Goal: Navigation & Orientation: Find specific page/section

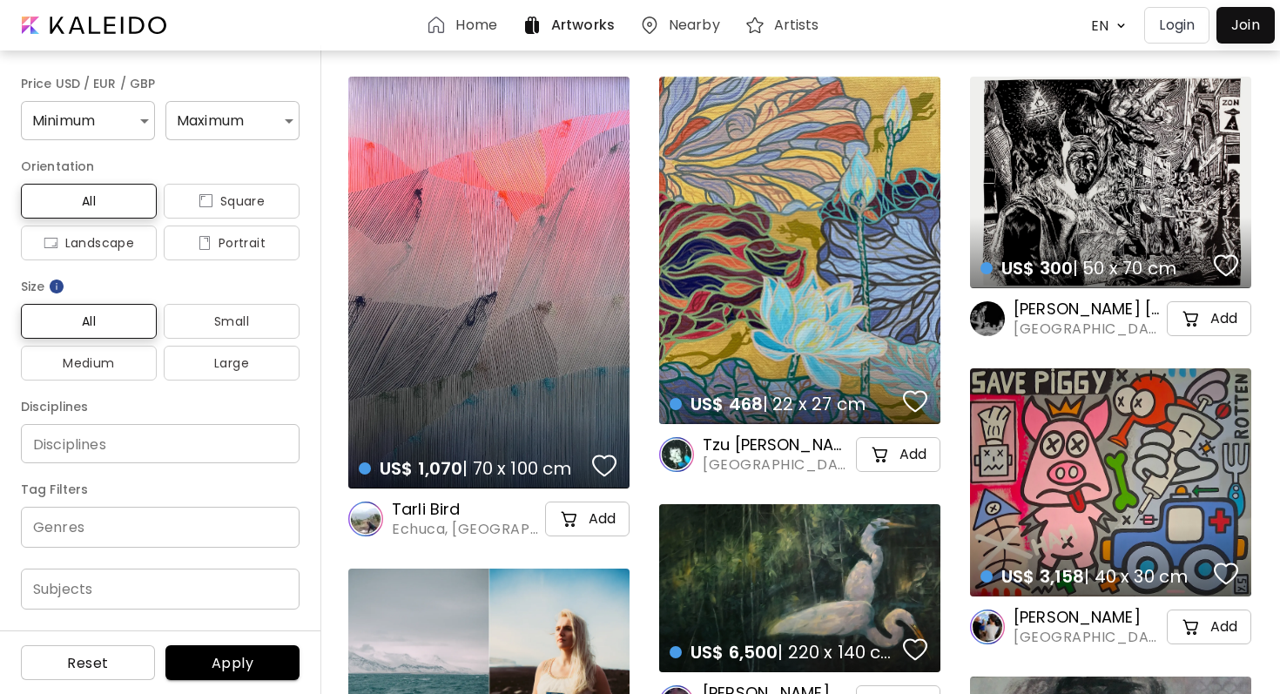
click at [468, 12] on div "Home" at bounding box center [464, 25] width 95 height 42
click at [474, 23] on h6 "Home" at bounding box center [475, 25] width 41 height 14
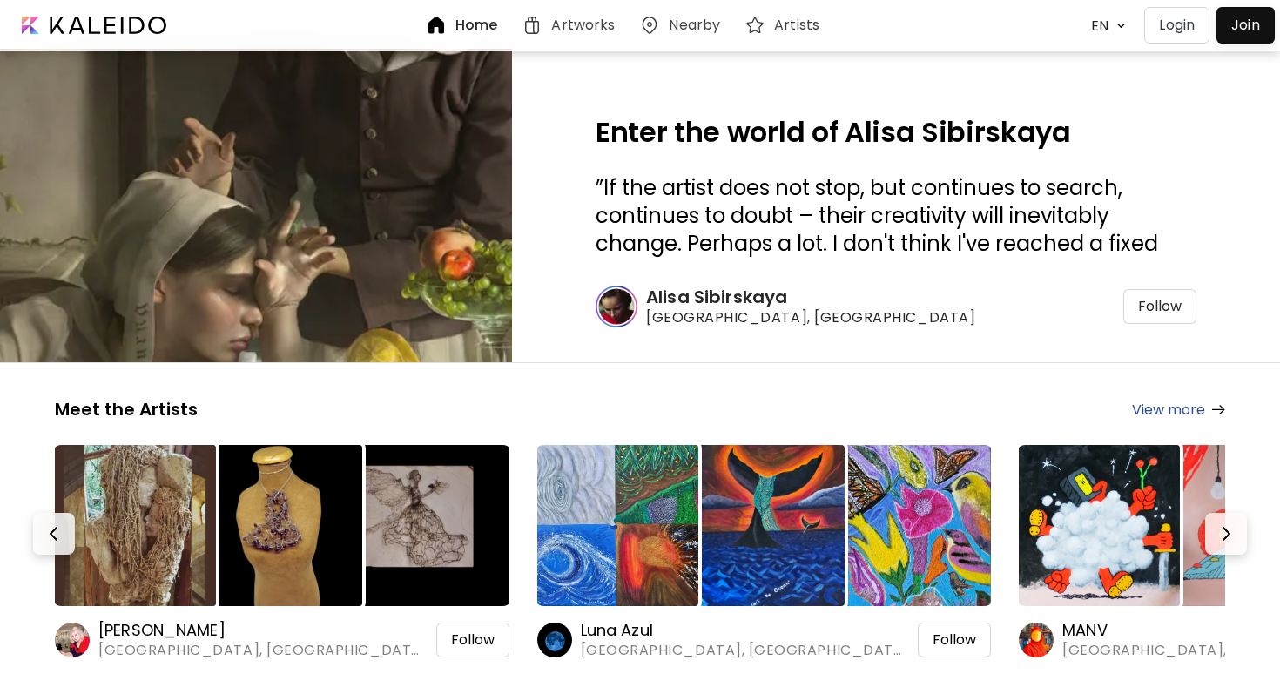
click at [547, 24] on div "Artworks" at bounding box center [572, 25] width 100 height 21
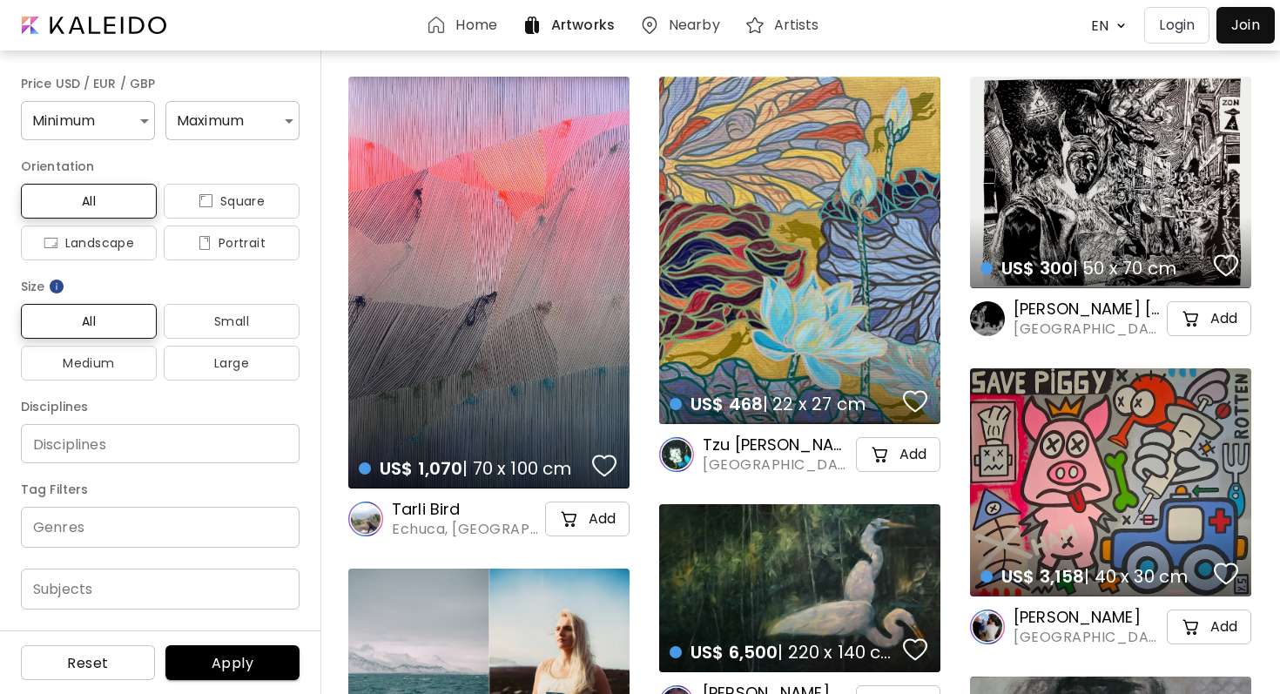
click at [435, 35] on img at bounding box center [436, 25] width 21 height 21
